Goal: Entertainment & Leisure: Consume media (video, audio)

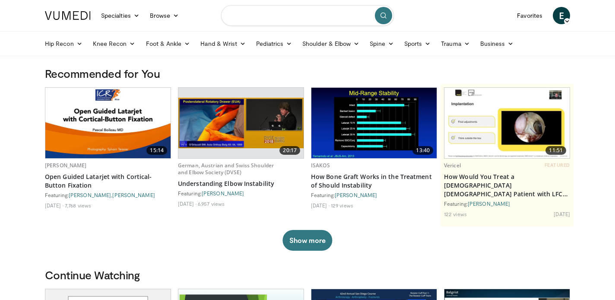
click at [238, 18] on input "Search topics, interventions" at bounding box center [307, 15] width 173 height 21
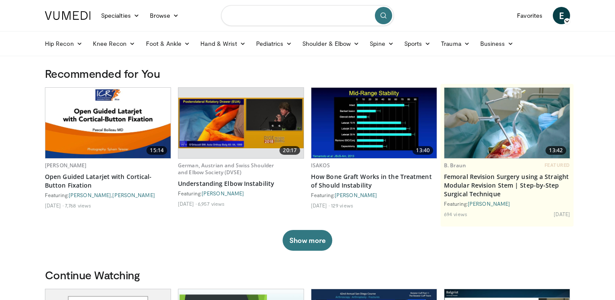
click at [271, 10] on input "Search topics, interventions" at bounding box center [307, 15] width 173 height 21
type input "**********"
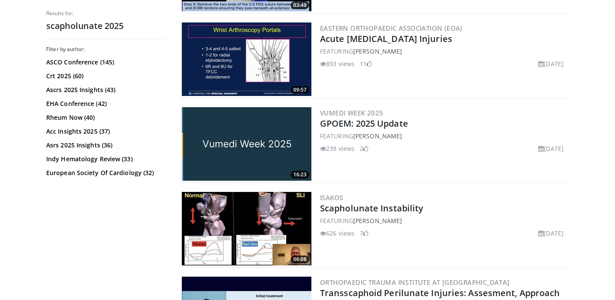
scroll to position [175, 0]
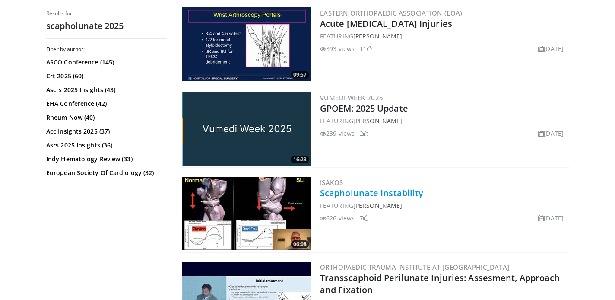
click at [360, 193] on link "Scapholunate Instability" at bounding box center [371, 193] width 103 height 12
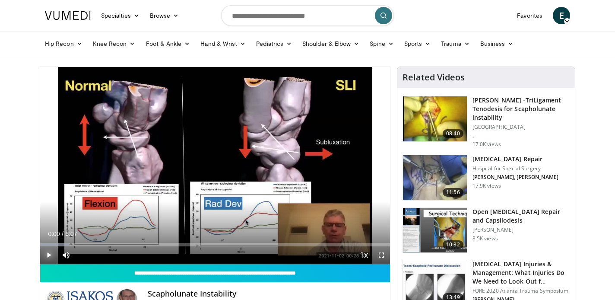
click at [50, 255] on span "Video Player" at bounding box center [48, 254] width 17 height 17
click at [48, 254] on span "Video Player" at bounding box center [48, 254] width 17 height 17
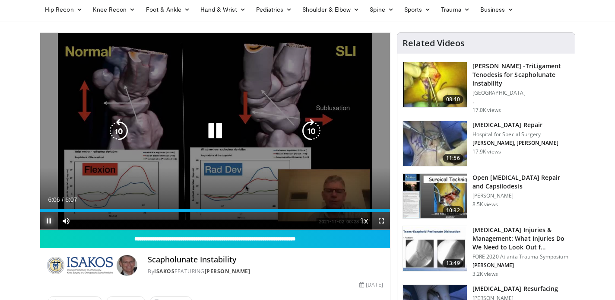
scroll to position [35, 0]
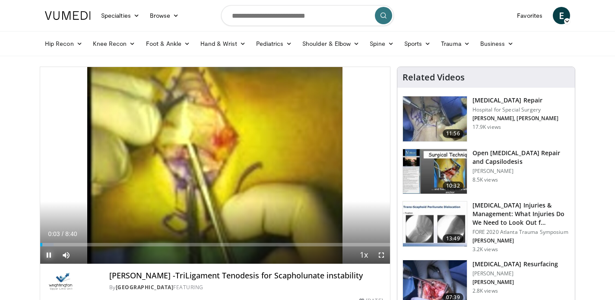
click at [51, 257] on span "Video Player" at bounding box center [48, 254] width 17 height 17
